Goal: Task Accomplishment & Management: Manage account settings

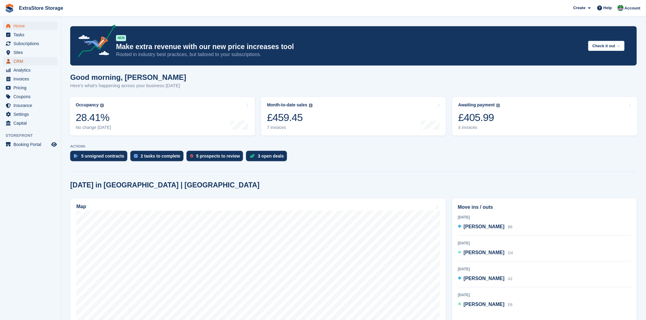
click at [21, 59] on span "CRM" at bounding box center [31, 61] width 37 height 9
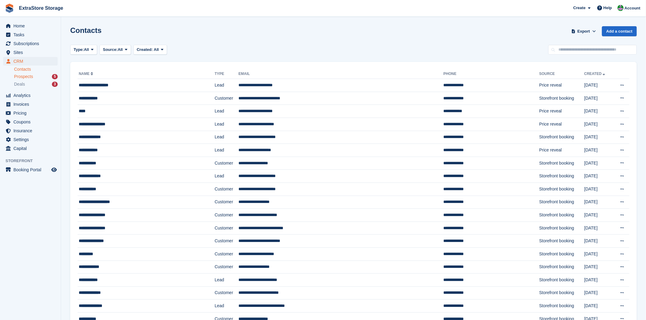
click at [28, 75] on span "Prospects" at bounding box center [23, 77] width 19 height 6
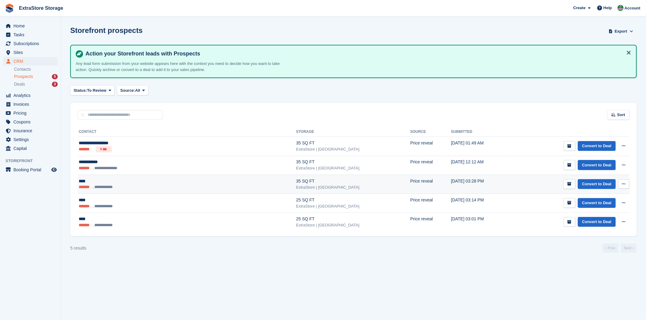
click at [624, 184] on icon at bounding box center [623, 184] width 3 height 4
click at [599, 216] on p "Delete prospect" at bounding box center [600, 217] width 53 height 8
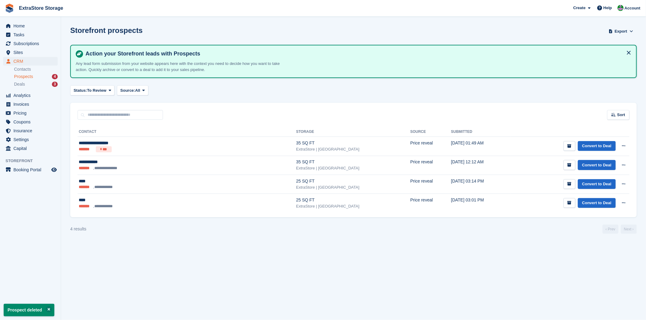
click at [626, 202] on button at bounding box center [623, 203] width 11 height 9
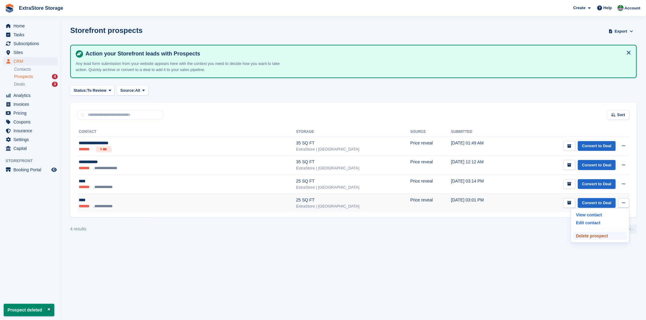
click at [593, 236] on p "Delete prospect" at bounding box center [600, 236] width 53 height 8
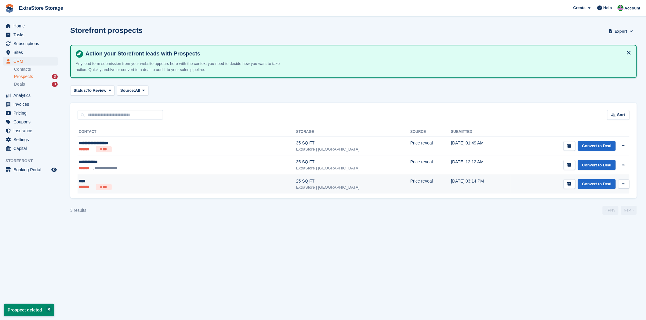
click at [624, 185] on icon at bounding box center [623, 184] width 3 height 4
click at [589, 220] on p "Delete prospect" at bounding box center [600, 217] width 53 height 8
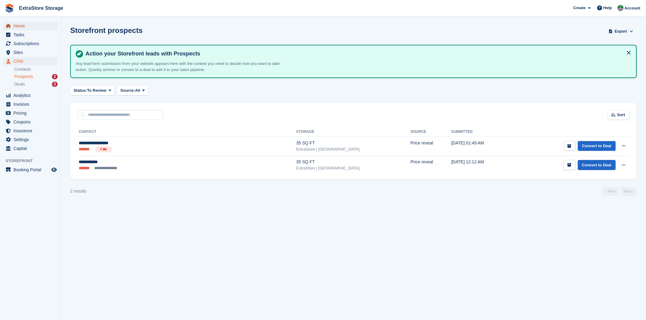
click at [16, 23] on span "Home" at bounding box center [31, 26] width 37 height 9
